Goal: Task Accomplishment & Management: Use online tool/utility

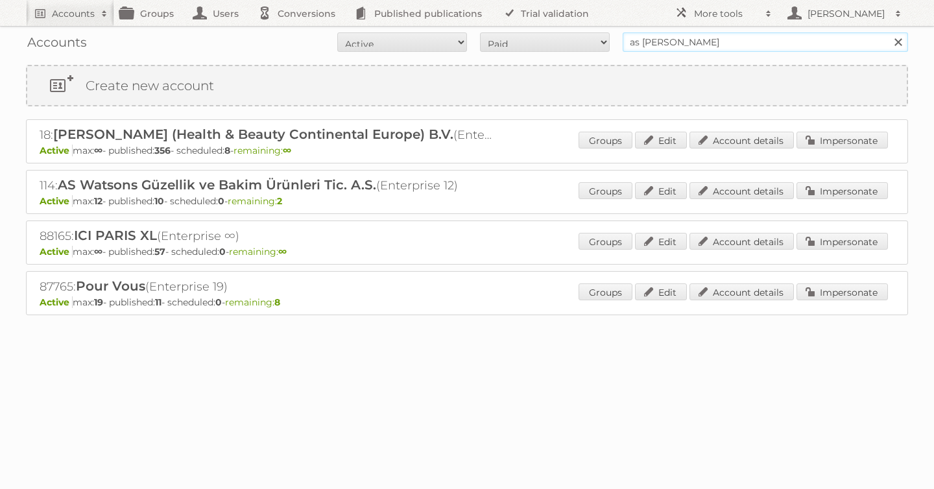
drag, startPoint x: 718, startPoint y: 48, endPoint x: 539, endPoint y: 45, distance: 179.0
click at [553, 45] on form "All Active Expired Pending All Paid Trials Self service as watson Search" at bounding box center [467, 41] width 882 height 19
type input "disney"
click at [888, 32] on input "Search" at bounding box center [897, 41] width 19 height 19
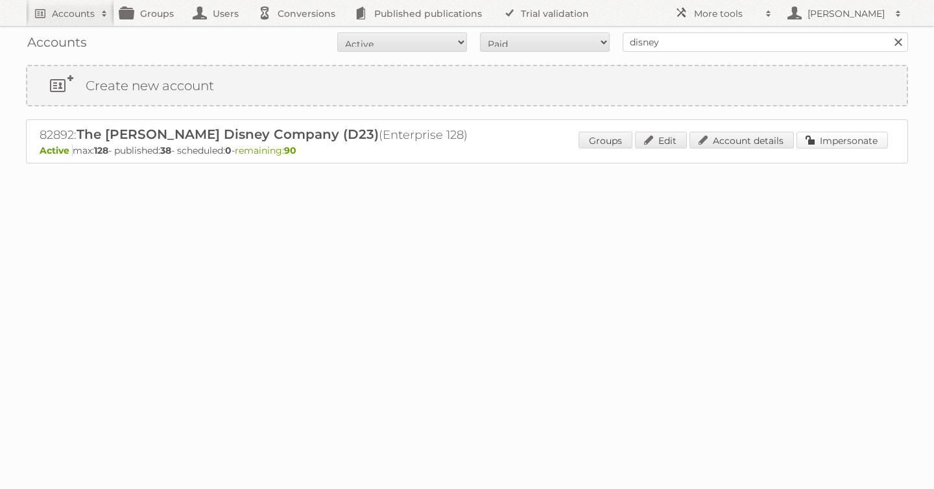
click at [846, 145] on link "Impersonate" at bounding box center [841, 140] width 91 height 17
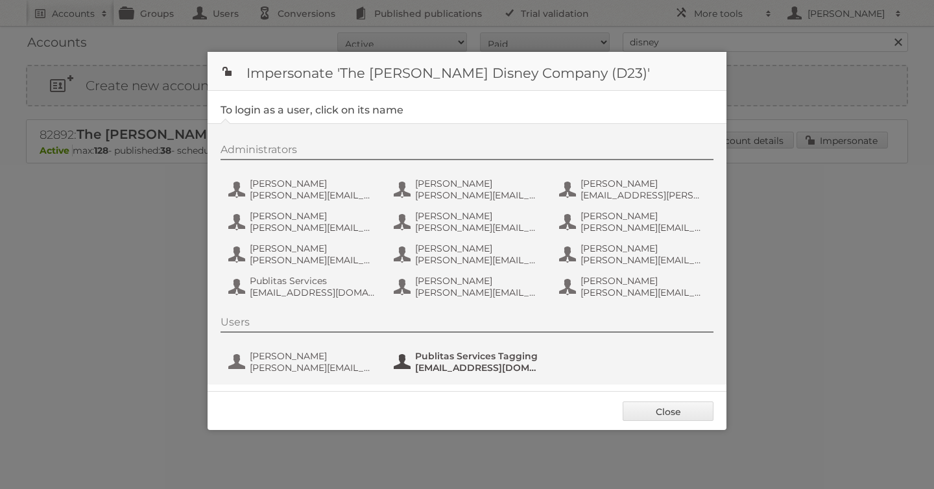
click at [484, 372] on span "[EMAIL_ADDRESS][DOMAIN_NAME]" at bounding box center [478, 368] width 126 height 12
